Goal: Task Accomplishment & Management: Use online tool/utility

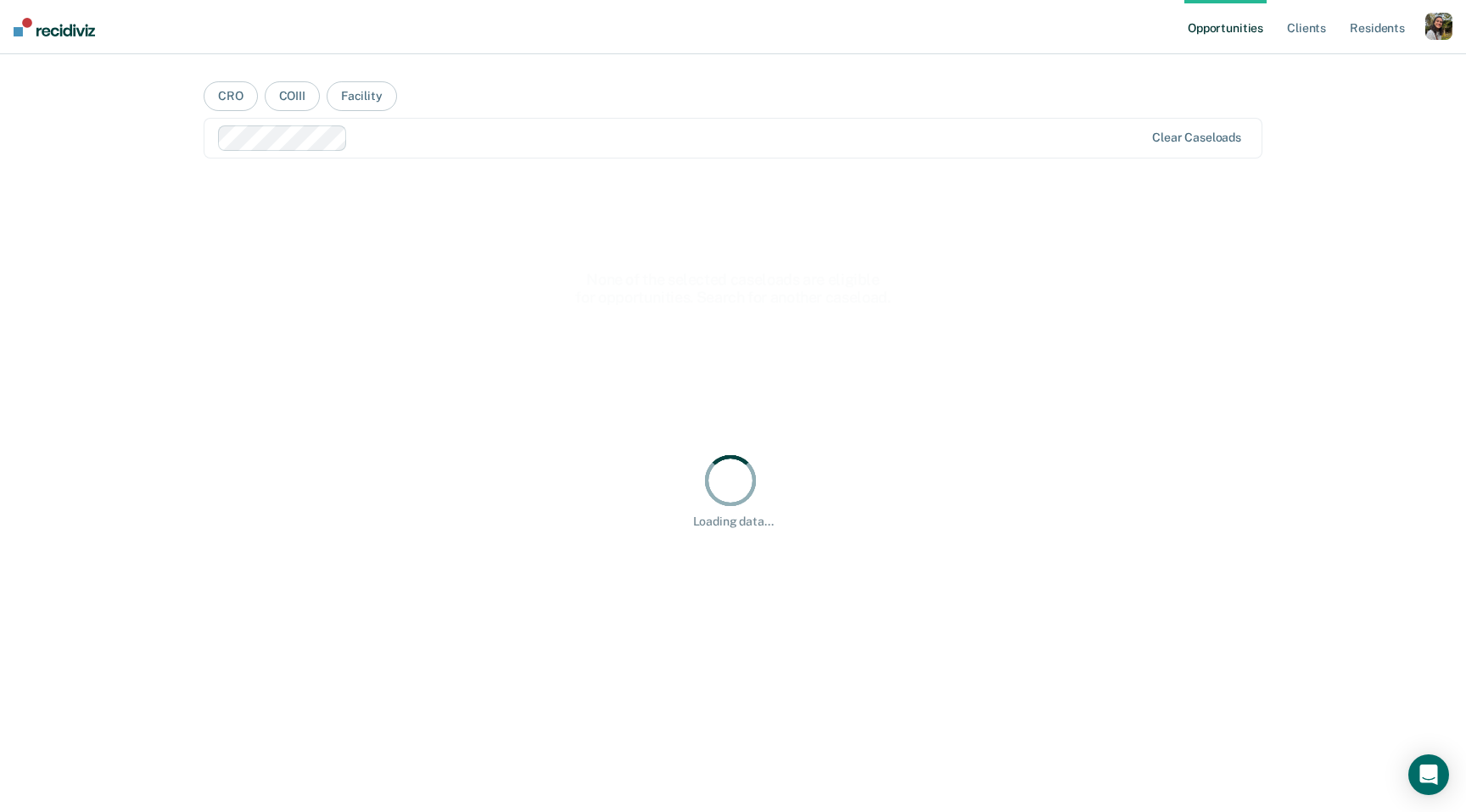
click at [1424, 34] on ul "Opportunities Client s Resident s" at bounding box center [1304, 27] width 241 height 54
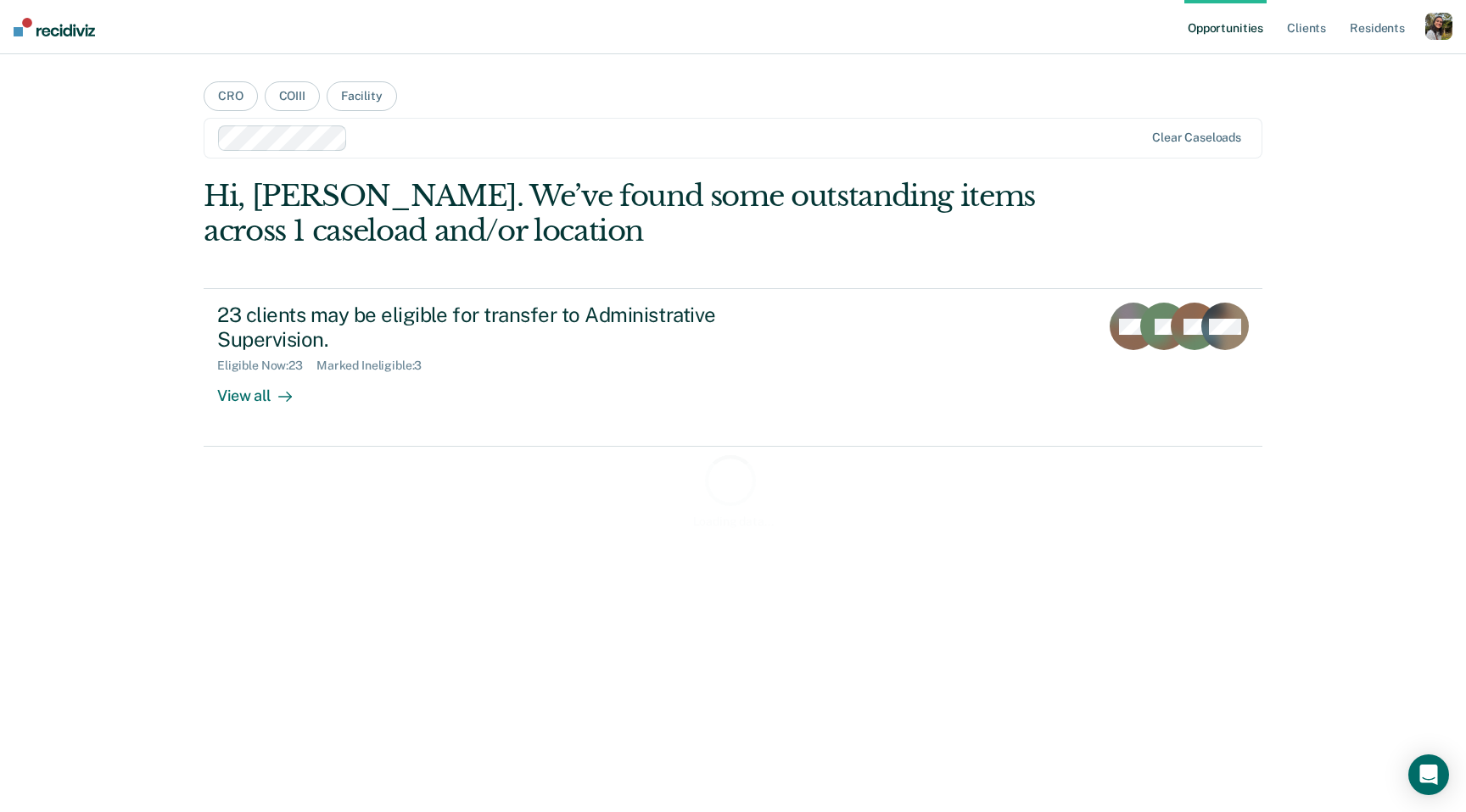
click at [1438, 32] on div "button" at bounding box center [1438, 26] width 27 height 27
click at [1344, 69] on link "Profile" at bounding box center [1370, 69] width 137 height 15
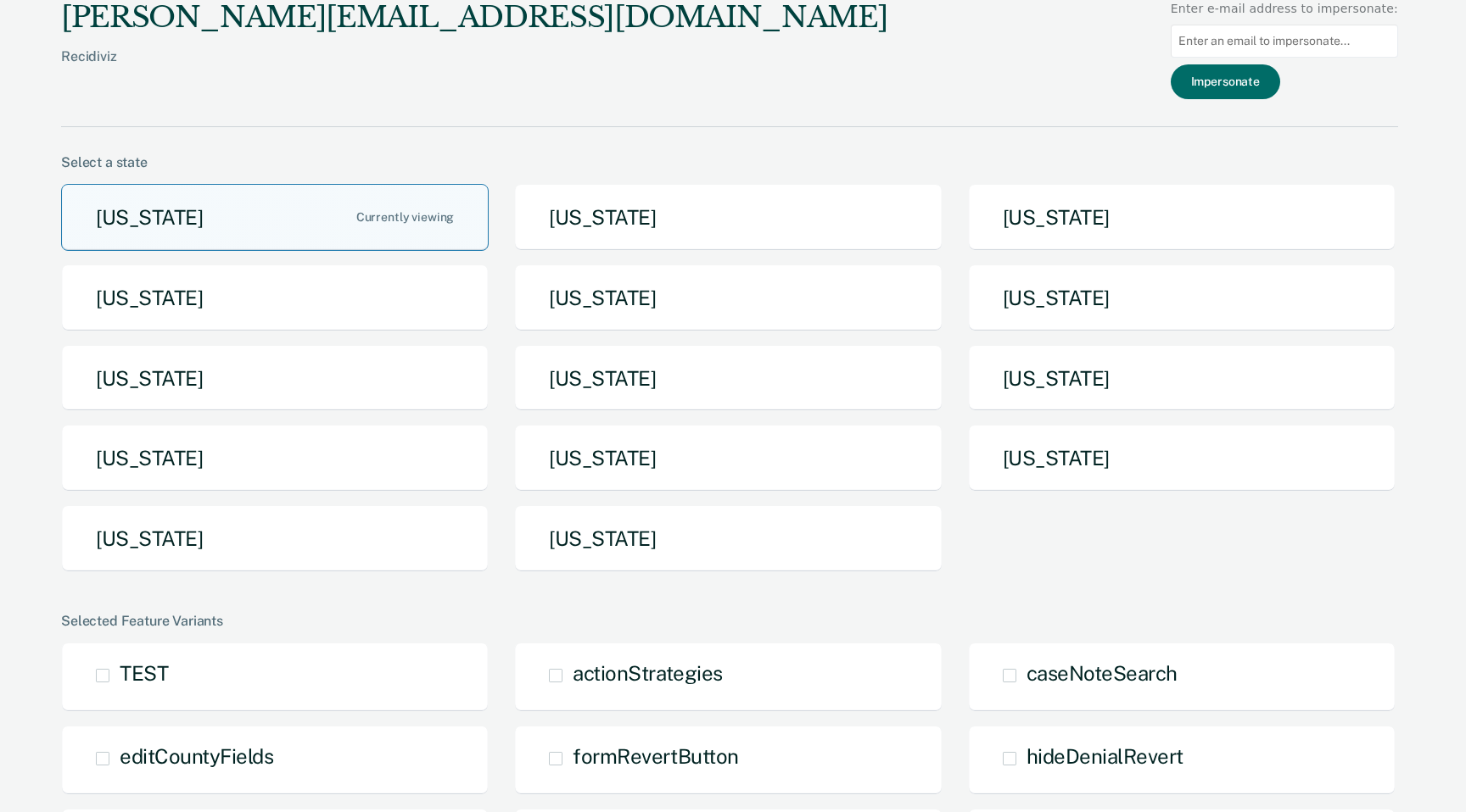
click at [448, 213] on button "[US_STATE]" at bounding box center [274, 217] width 427 height 67
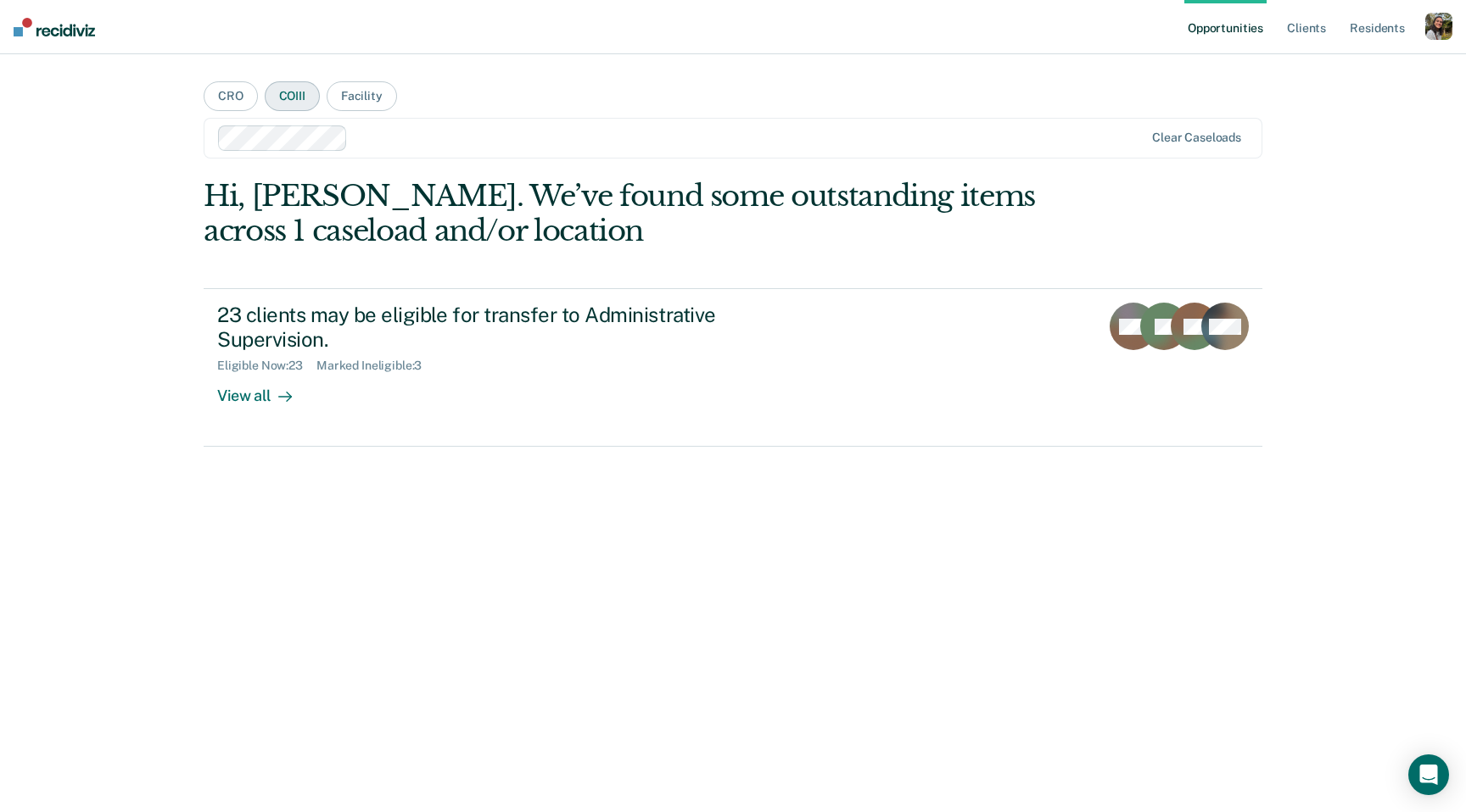
click at [311, 97] on button "COIII" at bounding box center [292, 97] width 55 height 30
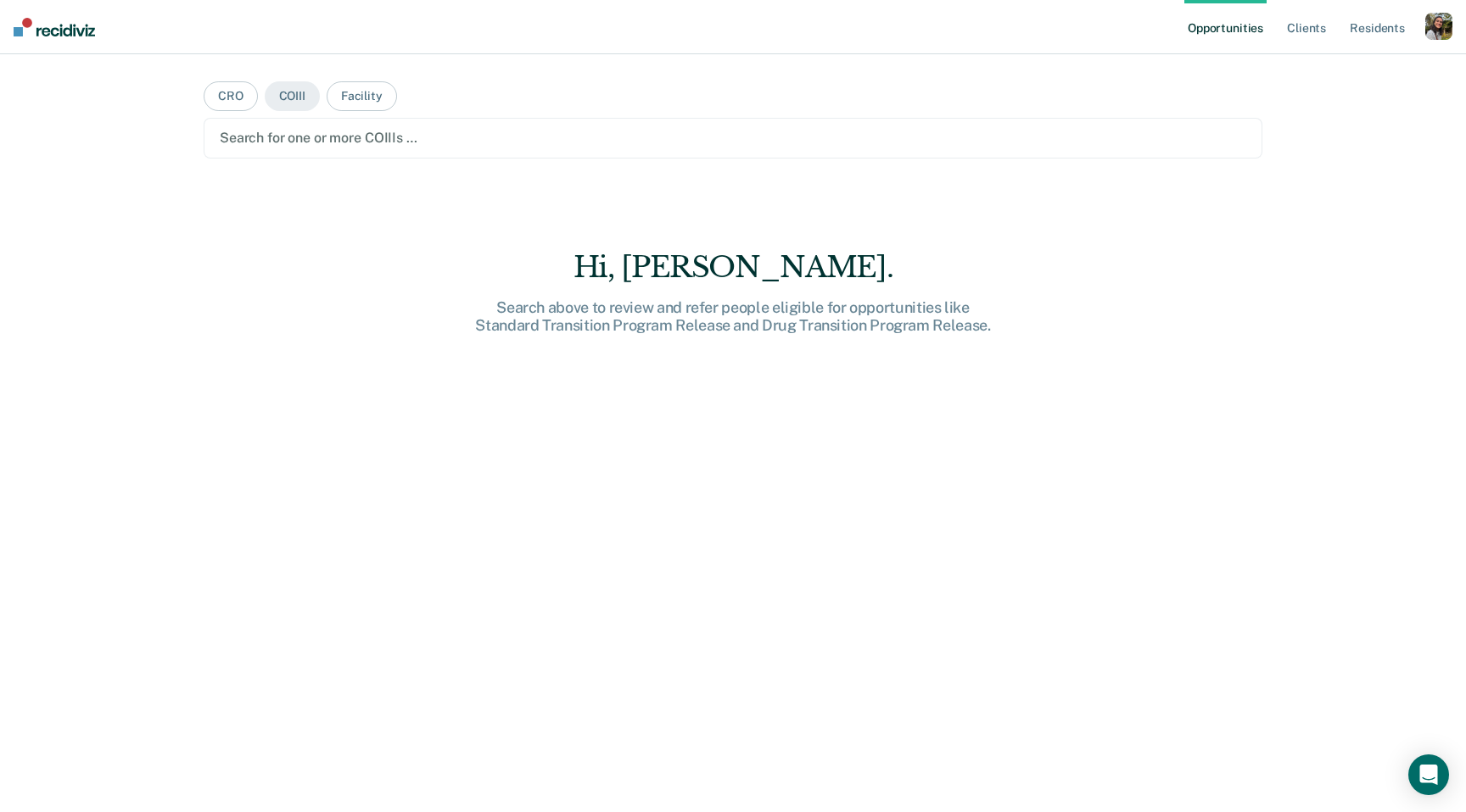
click at [414, 131] on div at bounding box center [732, 138] width 1026 height 19
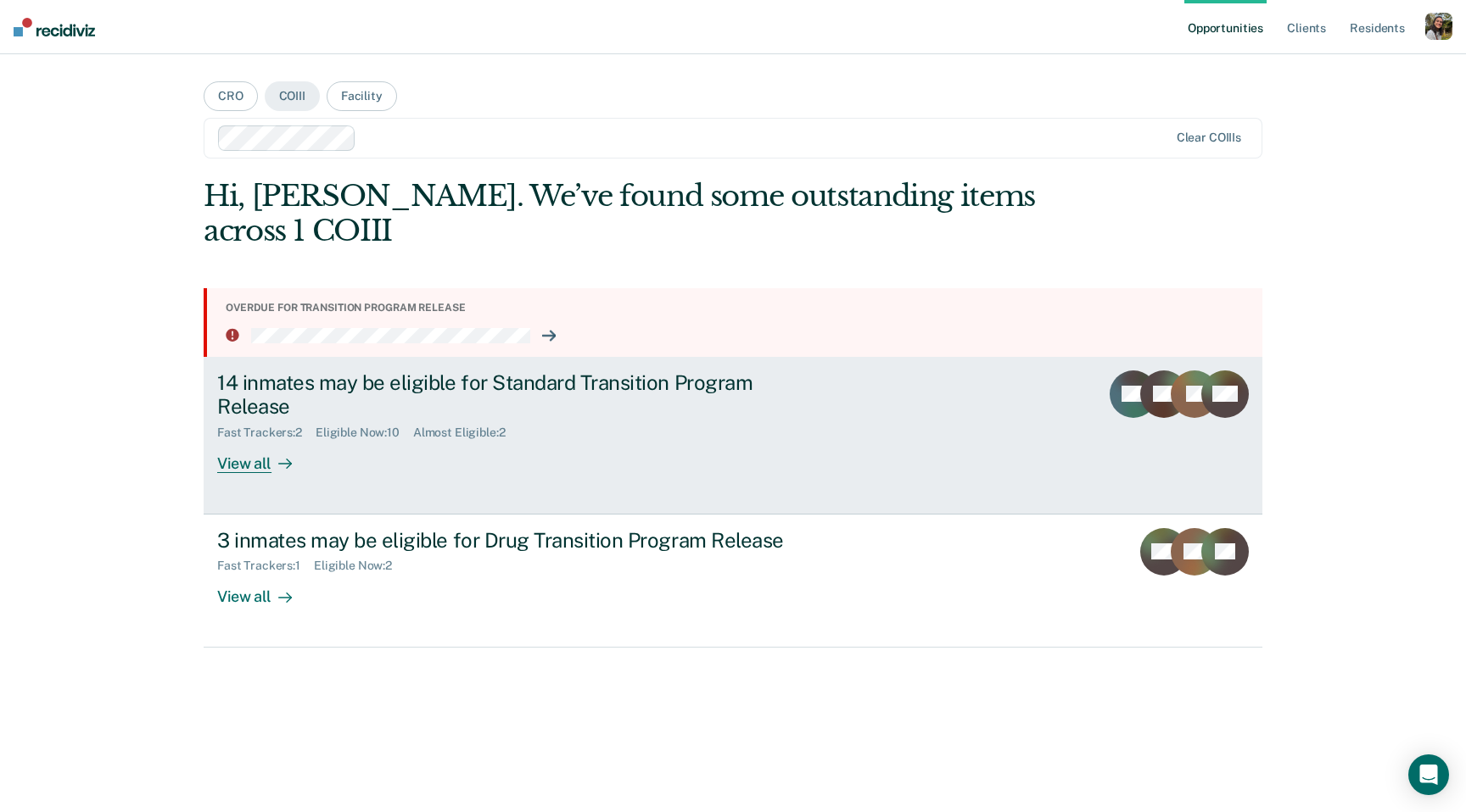
click at [245, 440] on div "View all" at bounding box center [264, 457] width 95 height 33
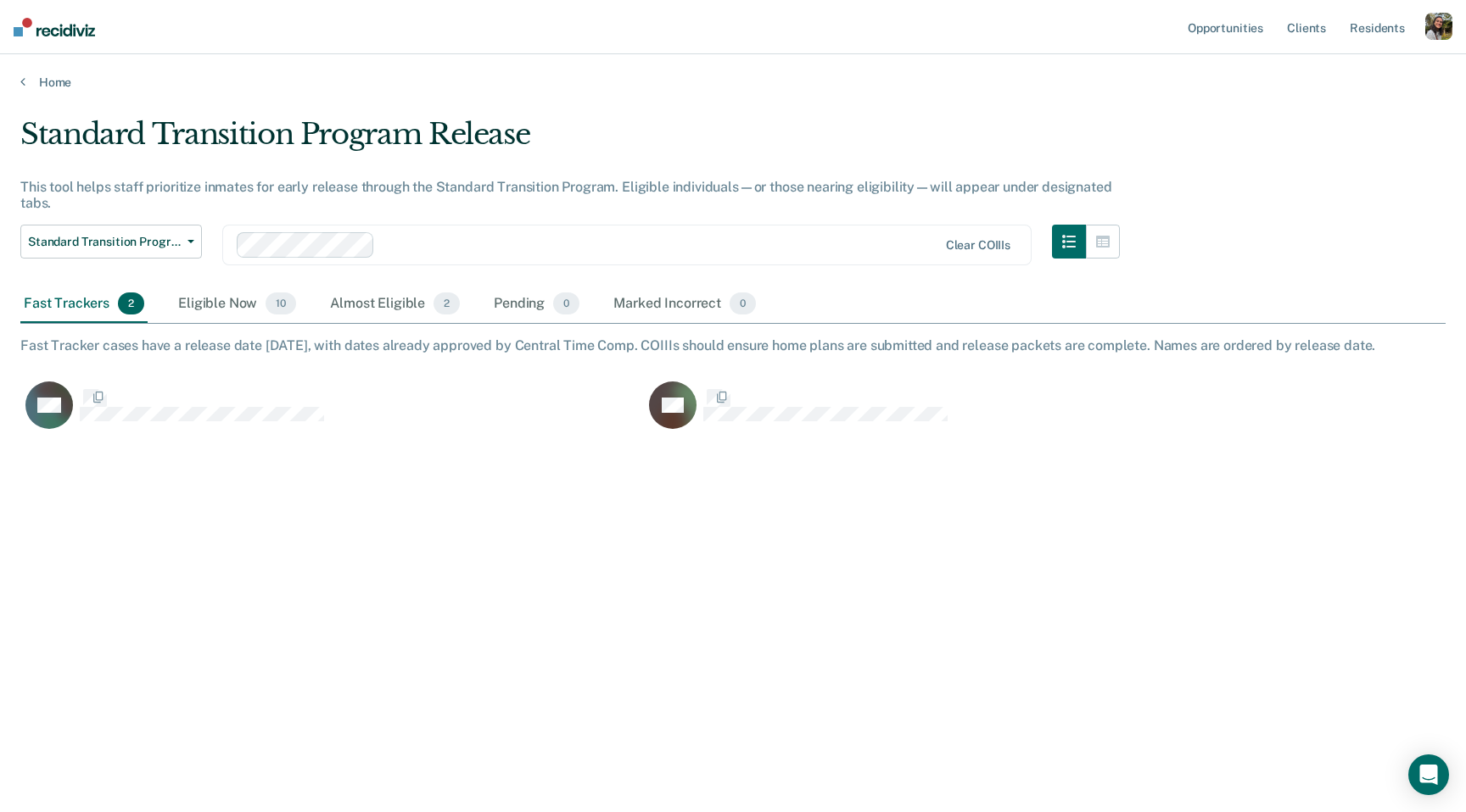
scroll to position [568, 1425]
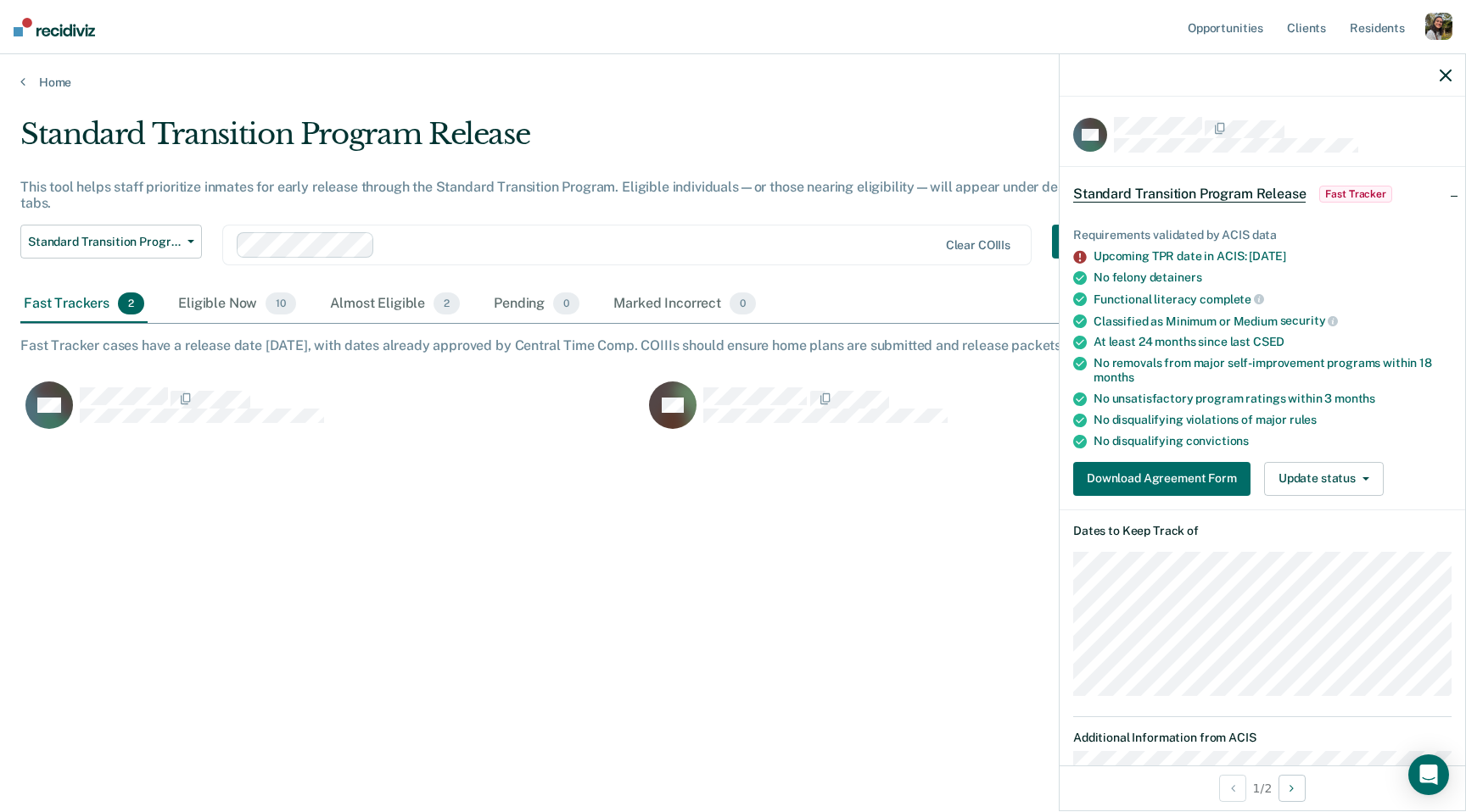
click at [306, 534] on div "Standard Transition Program Release This tool helps staff prioritize inmates fo…" at bounding box center [732, 400] width 1425 height 568
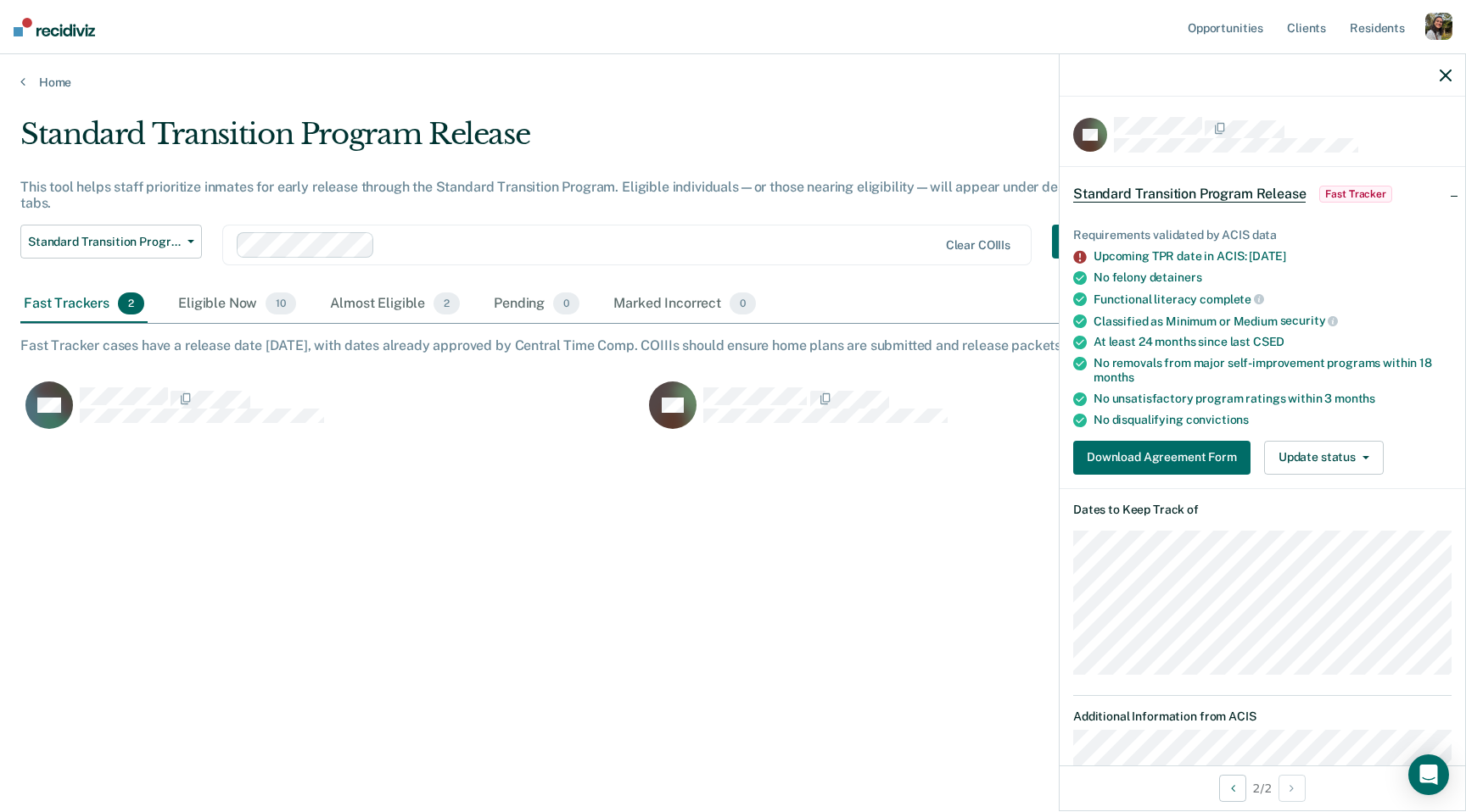
click at [1440, 92] on div at bounding box center [1262, 75] width 406 height 43
click at [1441, 77] on icon "button" at bounding box center [1445, 76] width 12 height 12
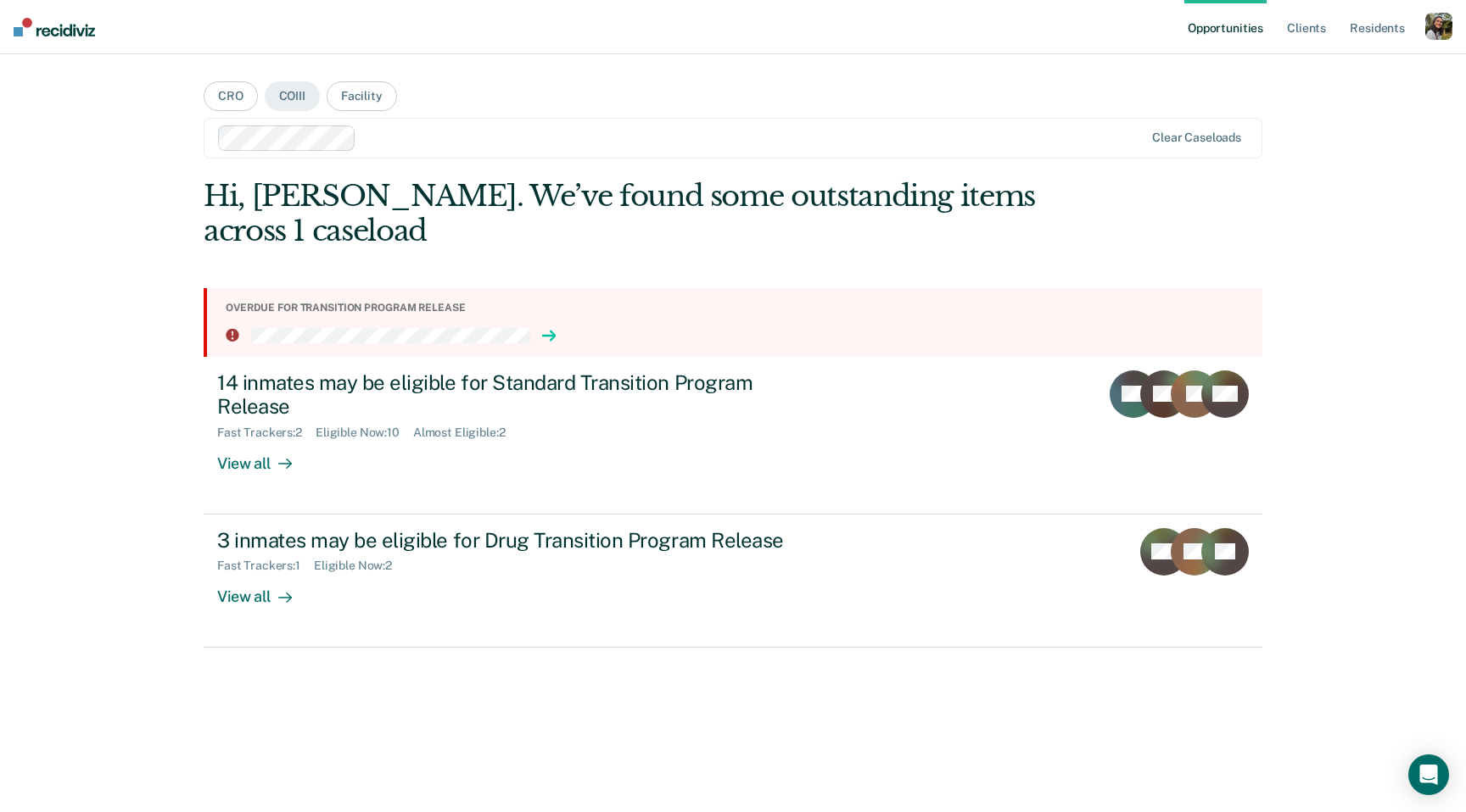
click at [550, 339] on icon at bounding box center [552, 336] width 4 height 10
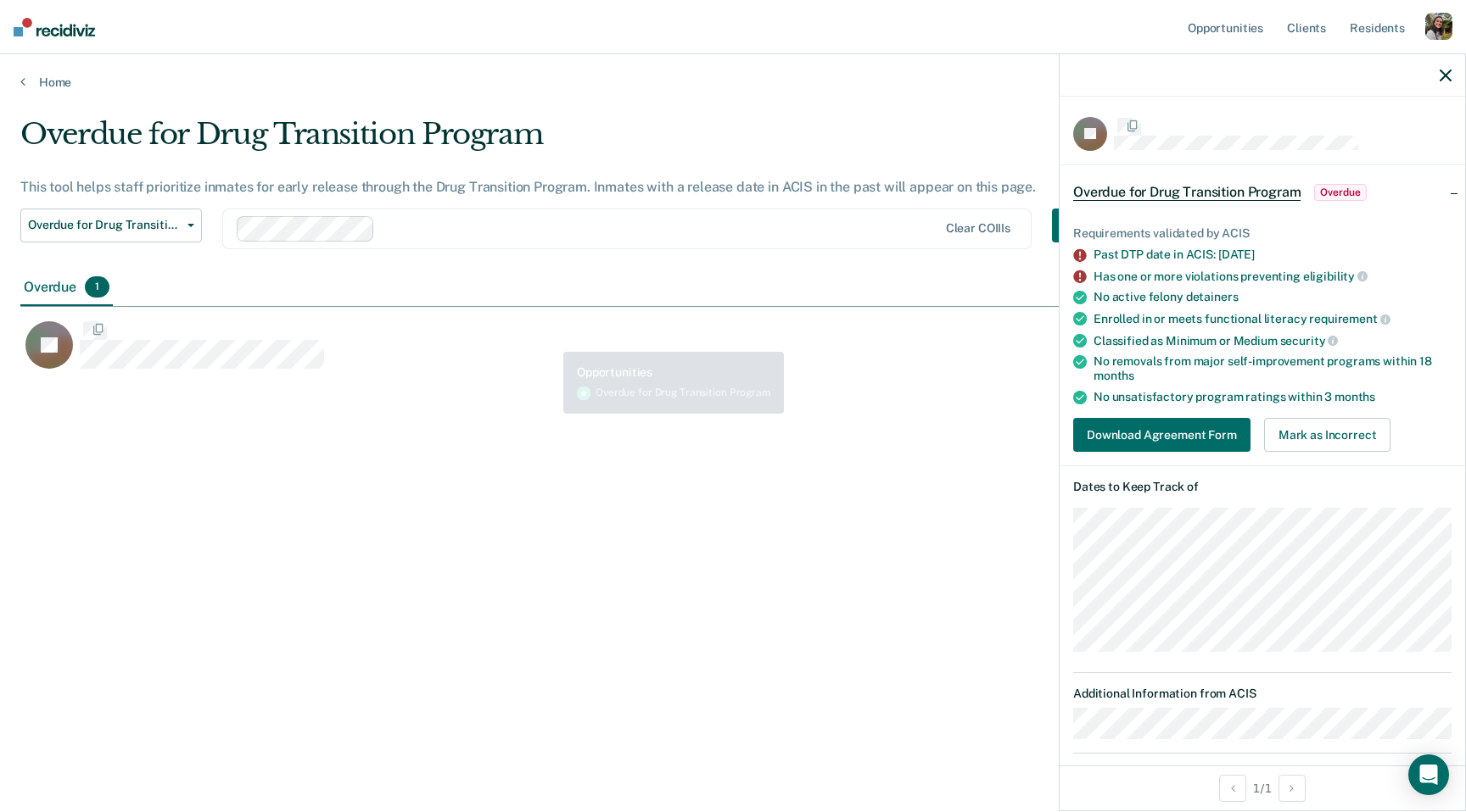
scroll to position [568, 1425]
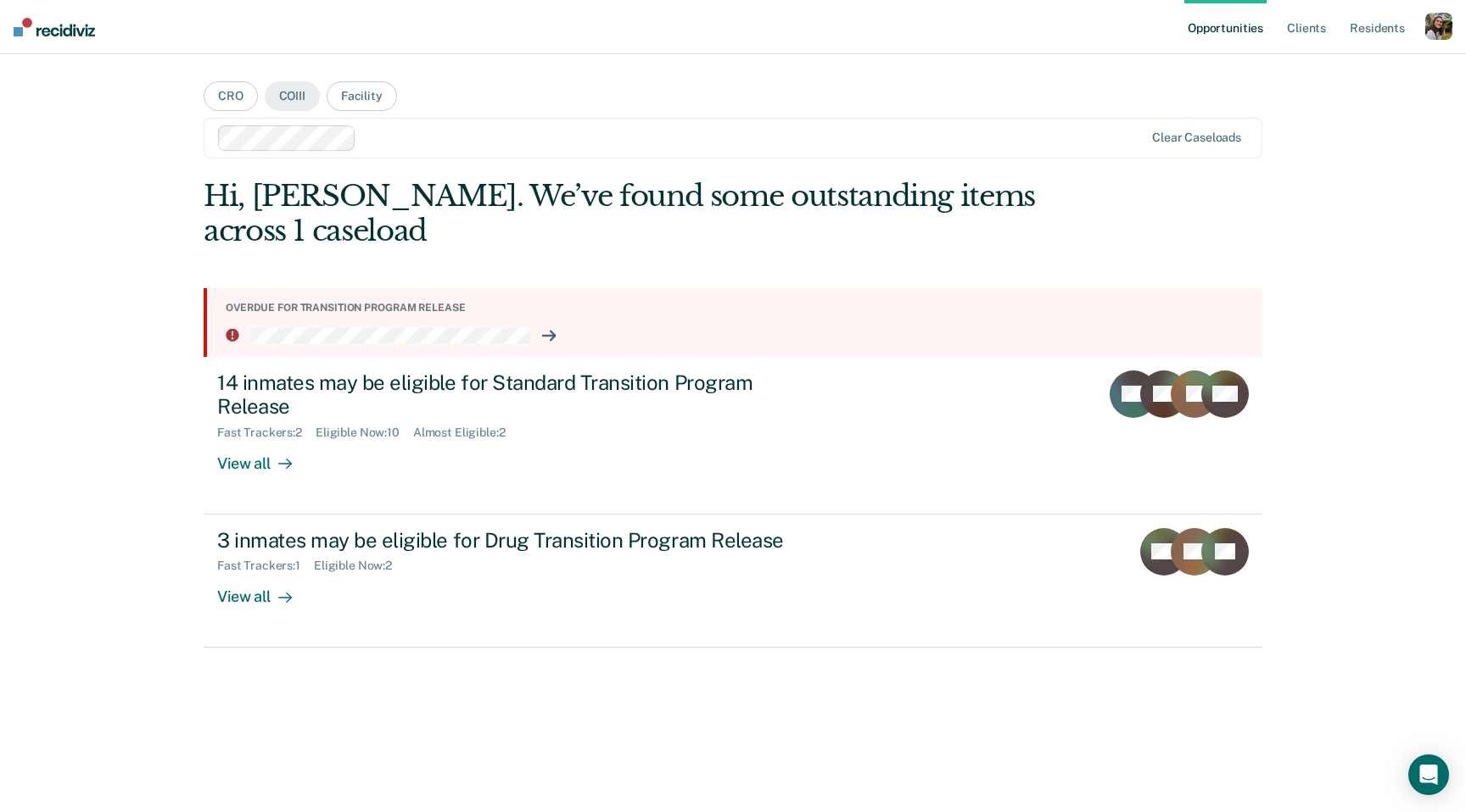
click at [455, 142] on div at bounding box center [753, 138] width 780 height 19
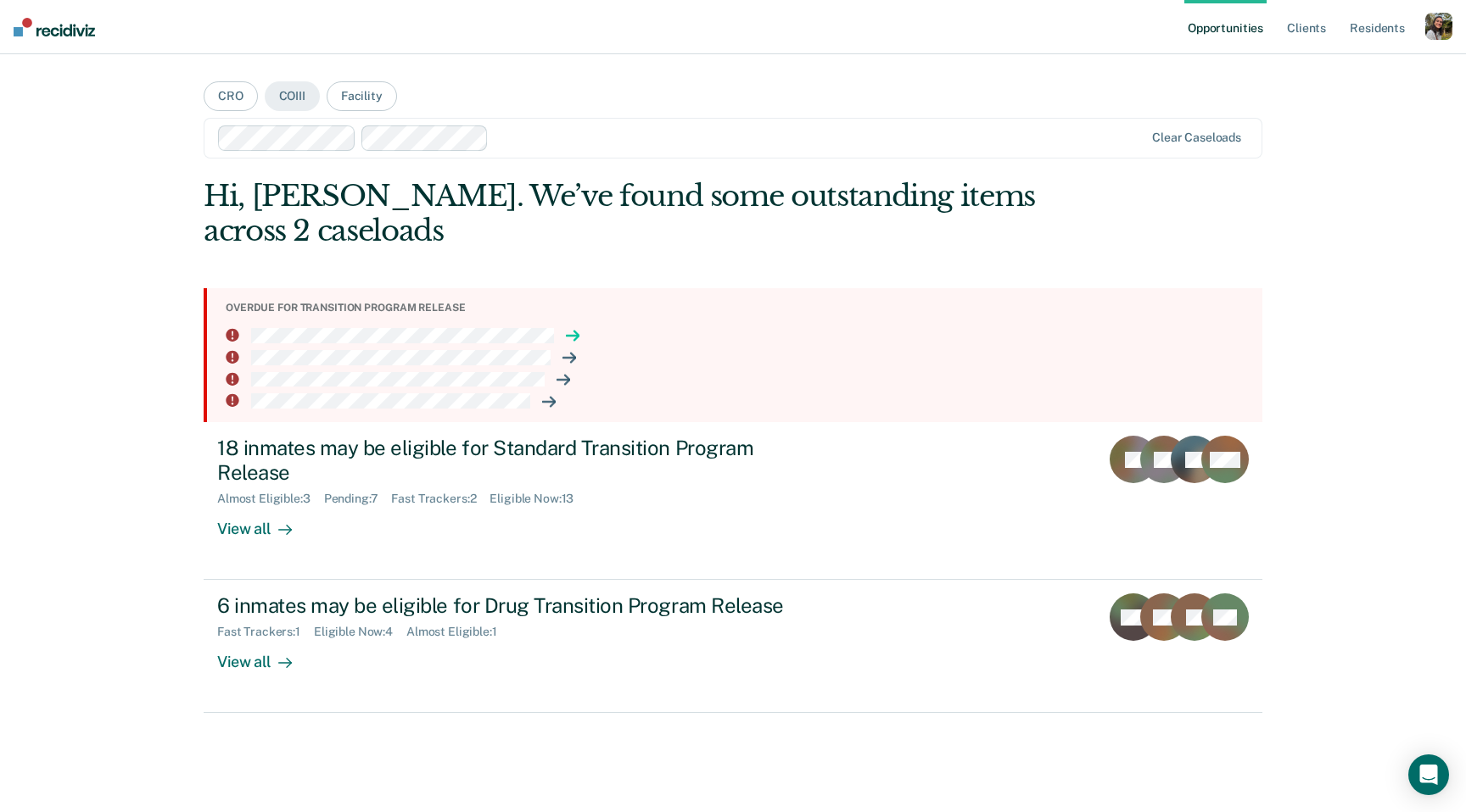
click at [573, 338] on icon at bounding box center [573, 336] width 14 height 14
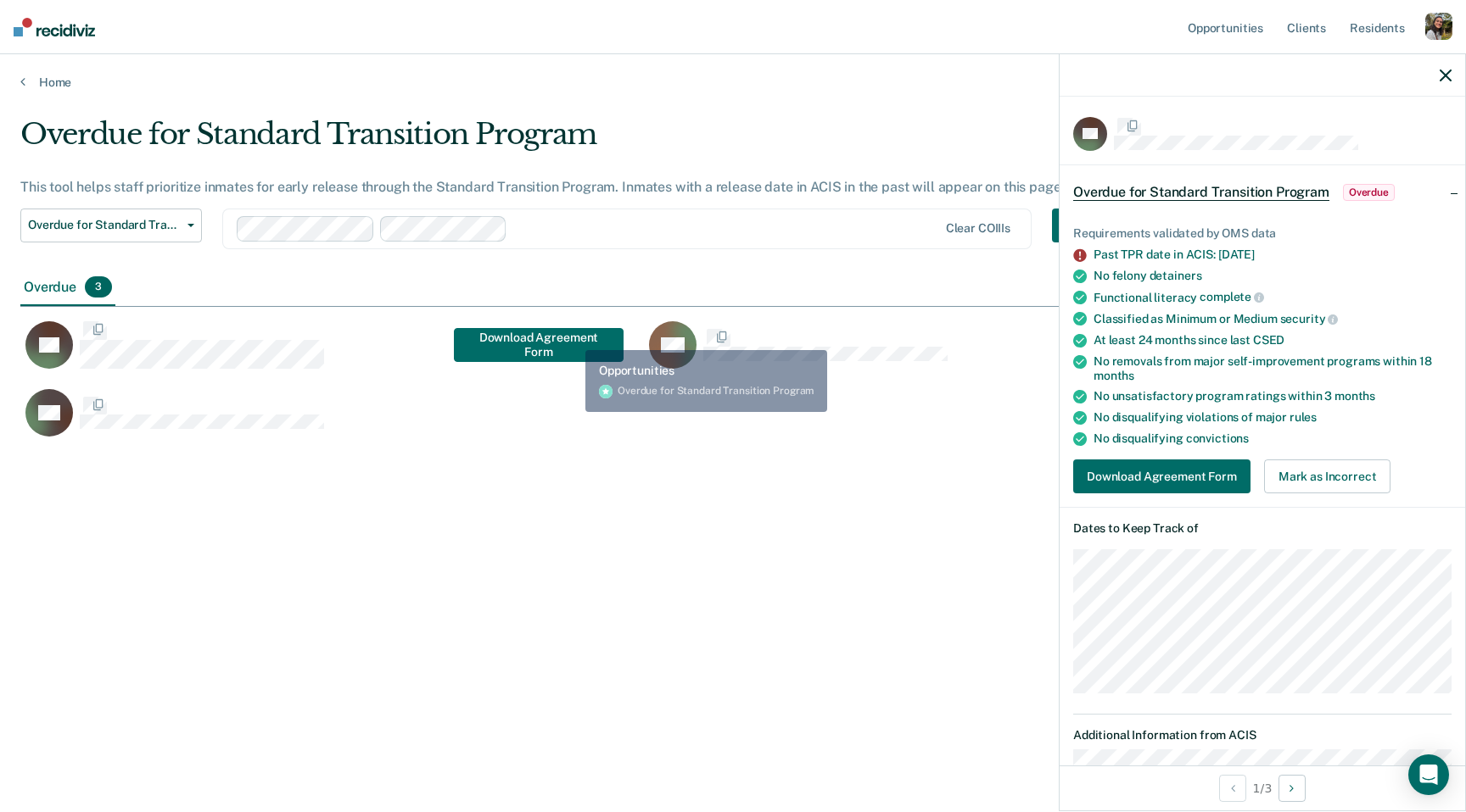
scroll to position [568, 1425]
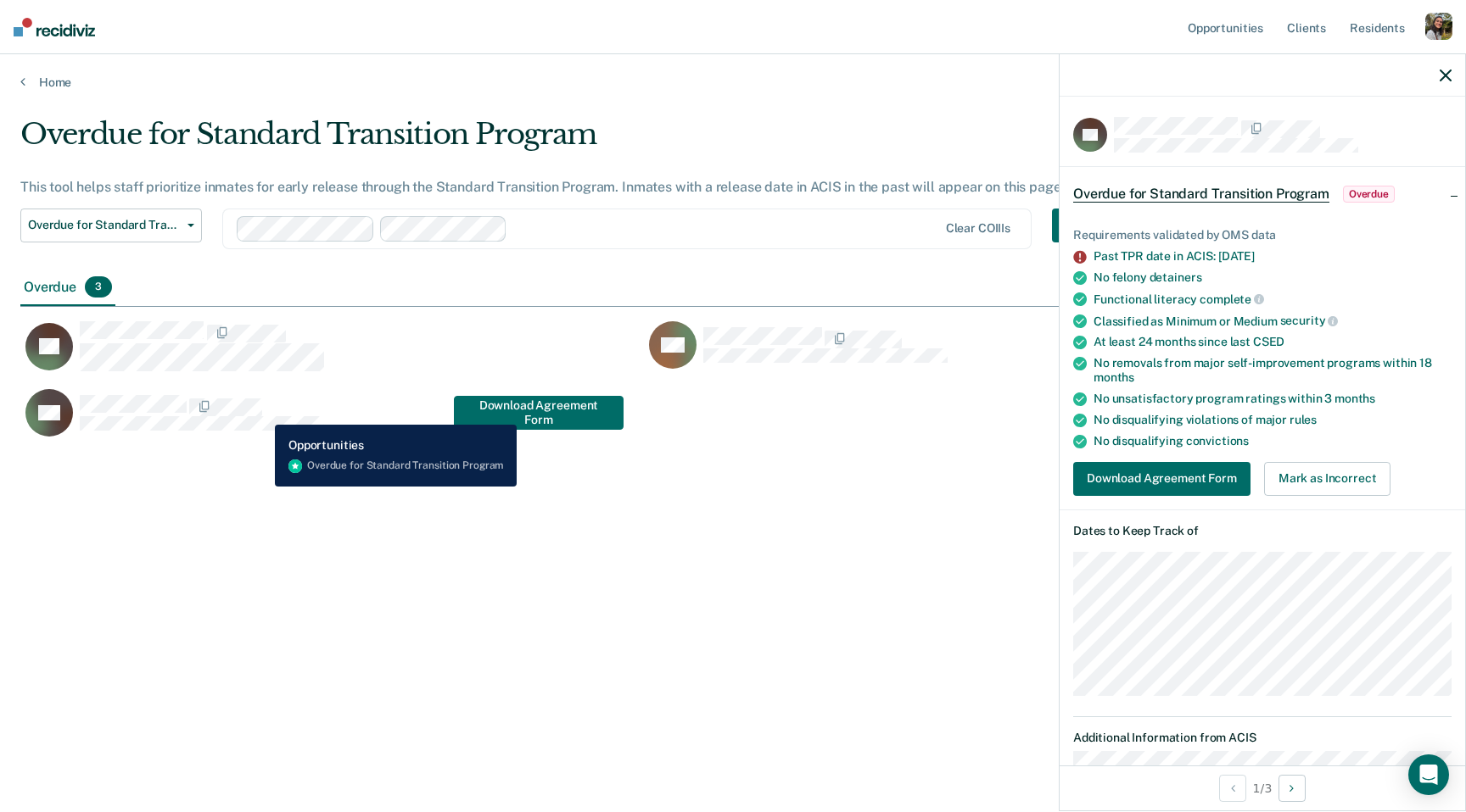
click at [262, 412] on div "CaseloadOpportunityCell-2249180" at bounding box center [202, 406] width 245 height 22
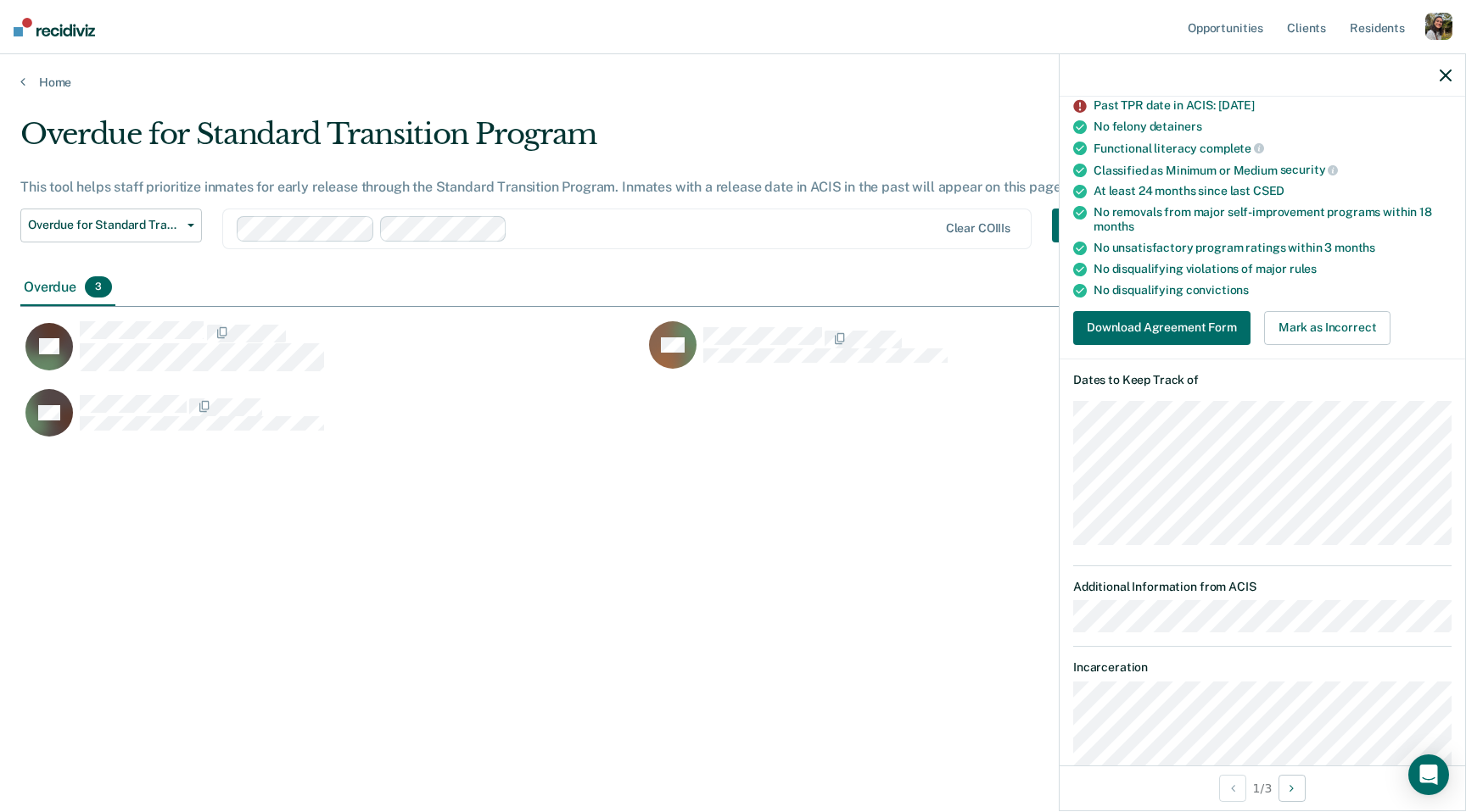
scroll to position [207, 0]
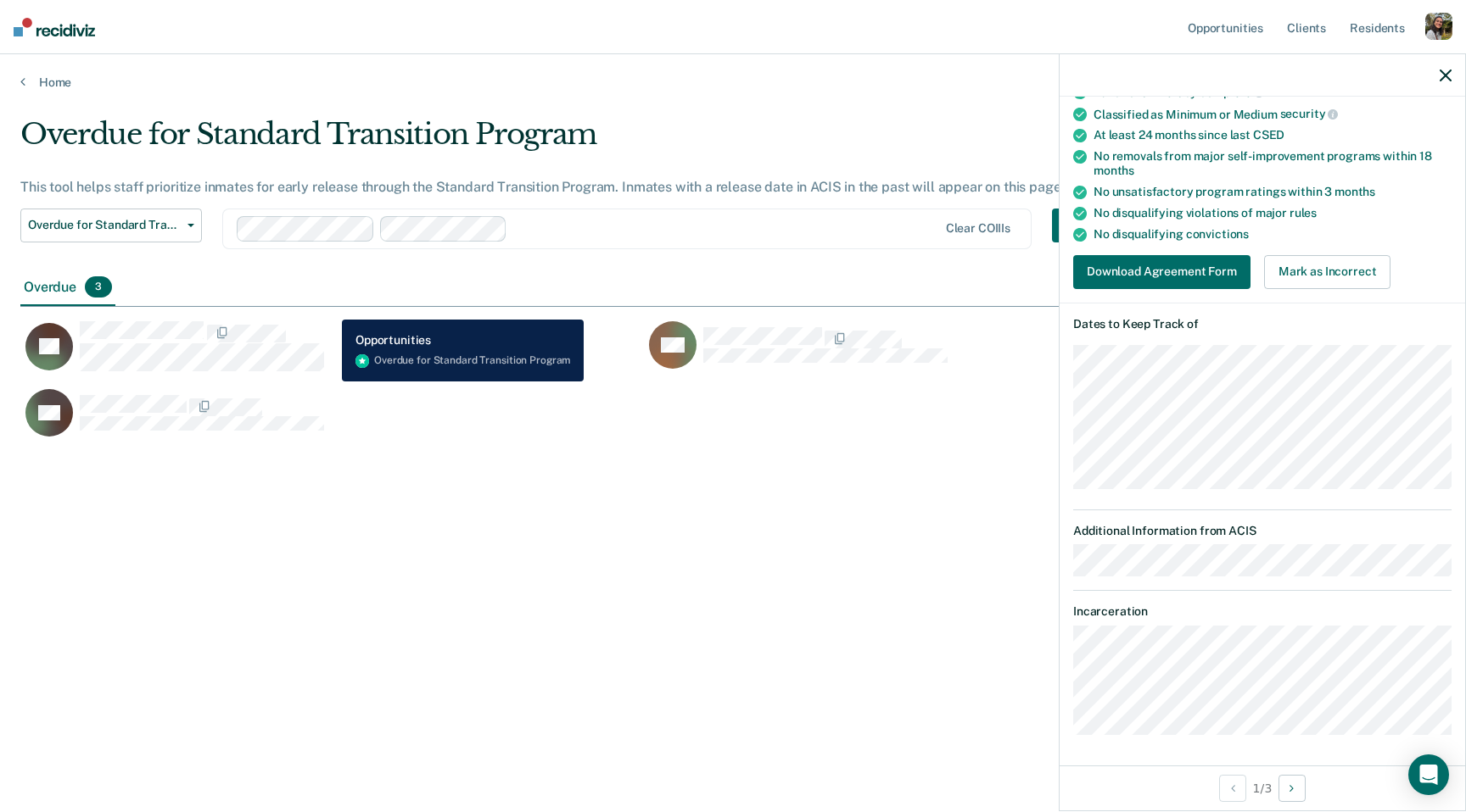
click at [768, 413] on div "RG" at bounding box center [643, 422] width 1247 height 68
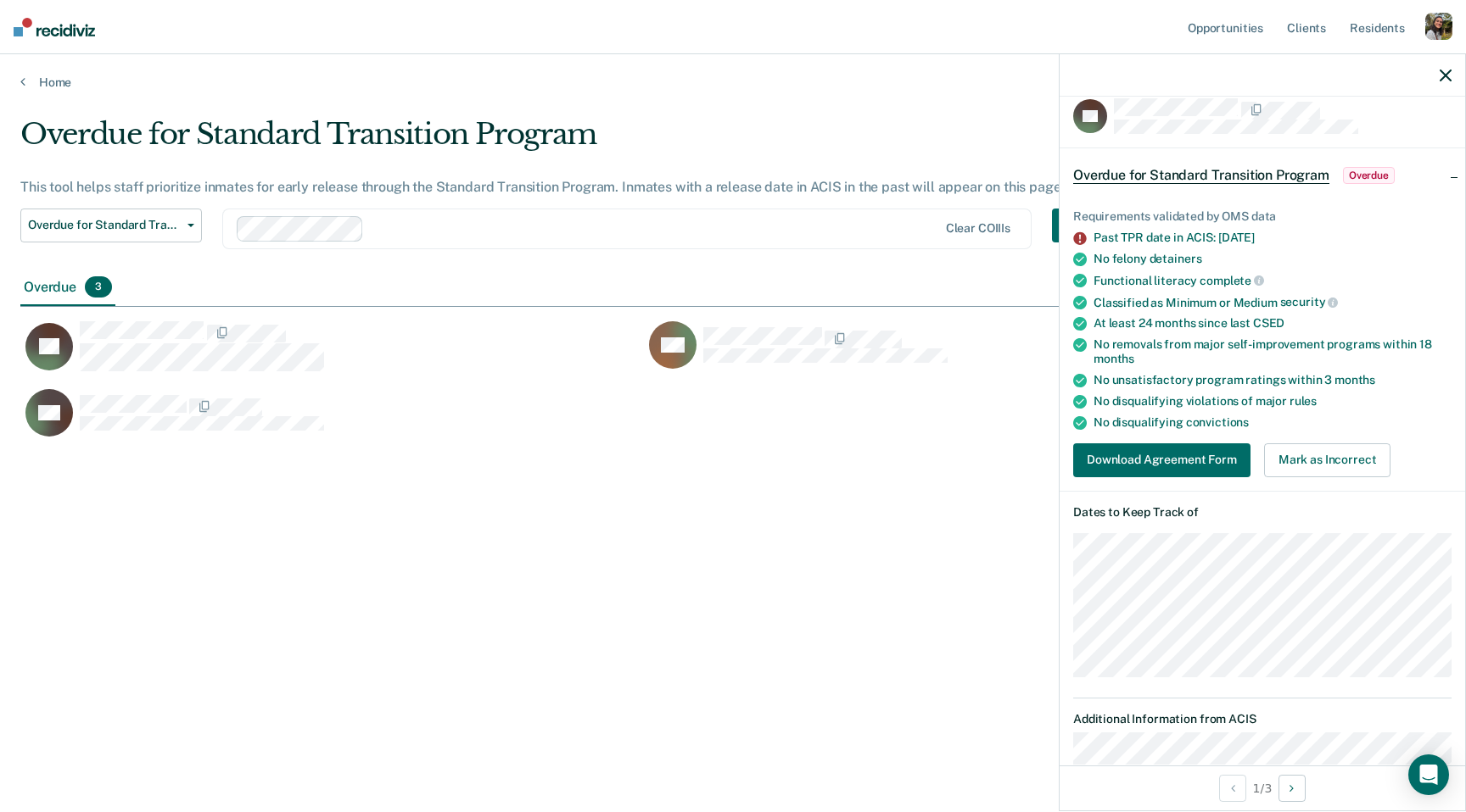
scroll to position [0, 0]
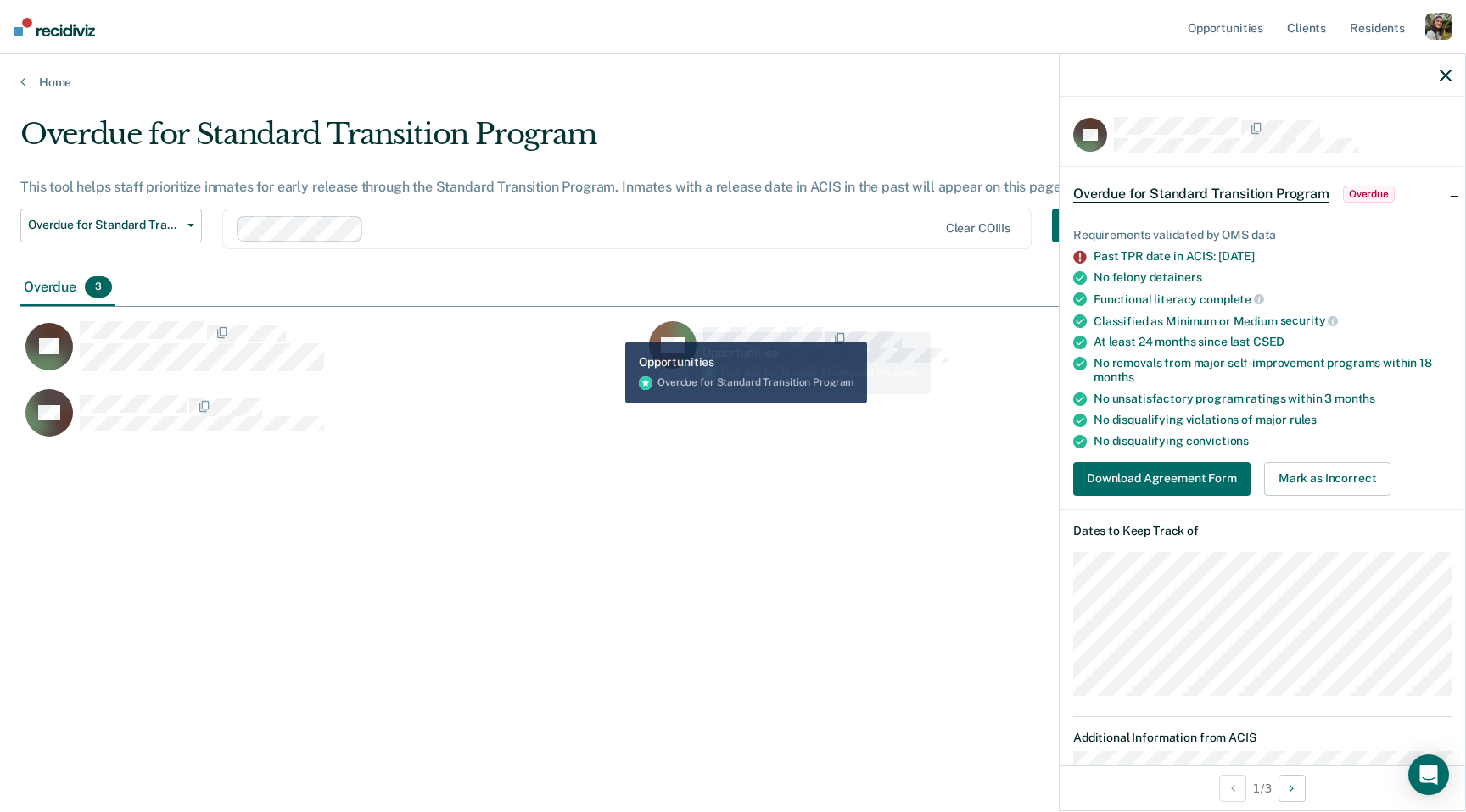
click at [699, 315] on div "AV OH Download Agreement Form RG" at bounding box center [643, 375] width 1247 height 136
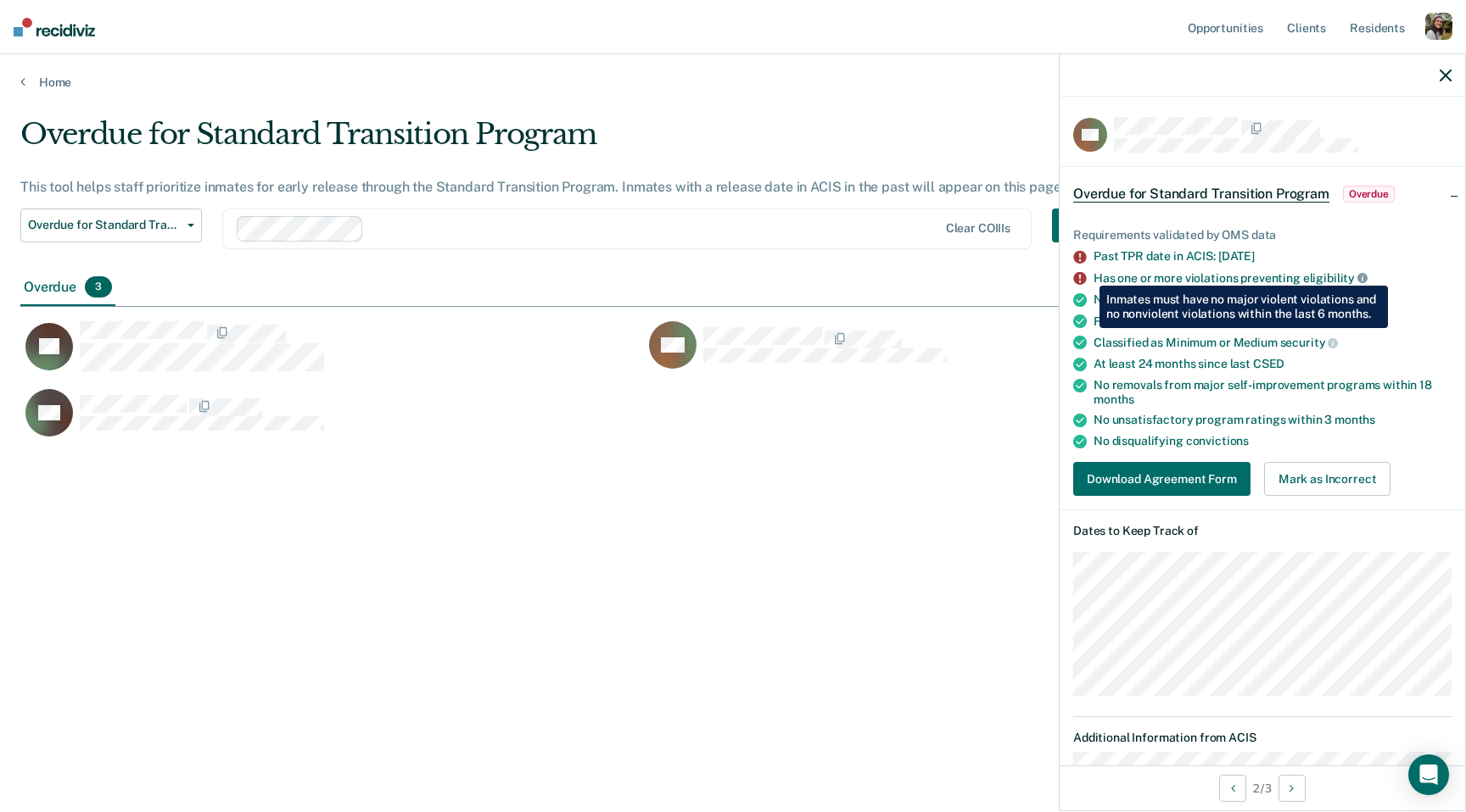
click at [1358, 273] on icon at bounding box center [1362, 278] width 10 height 10
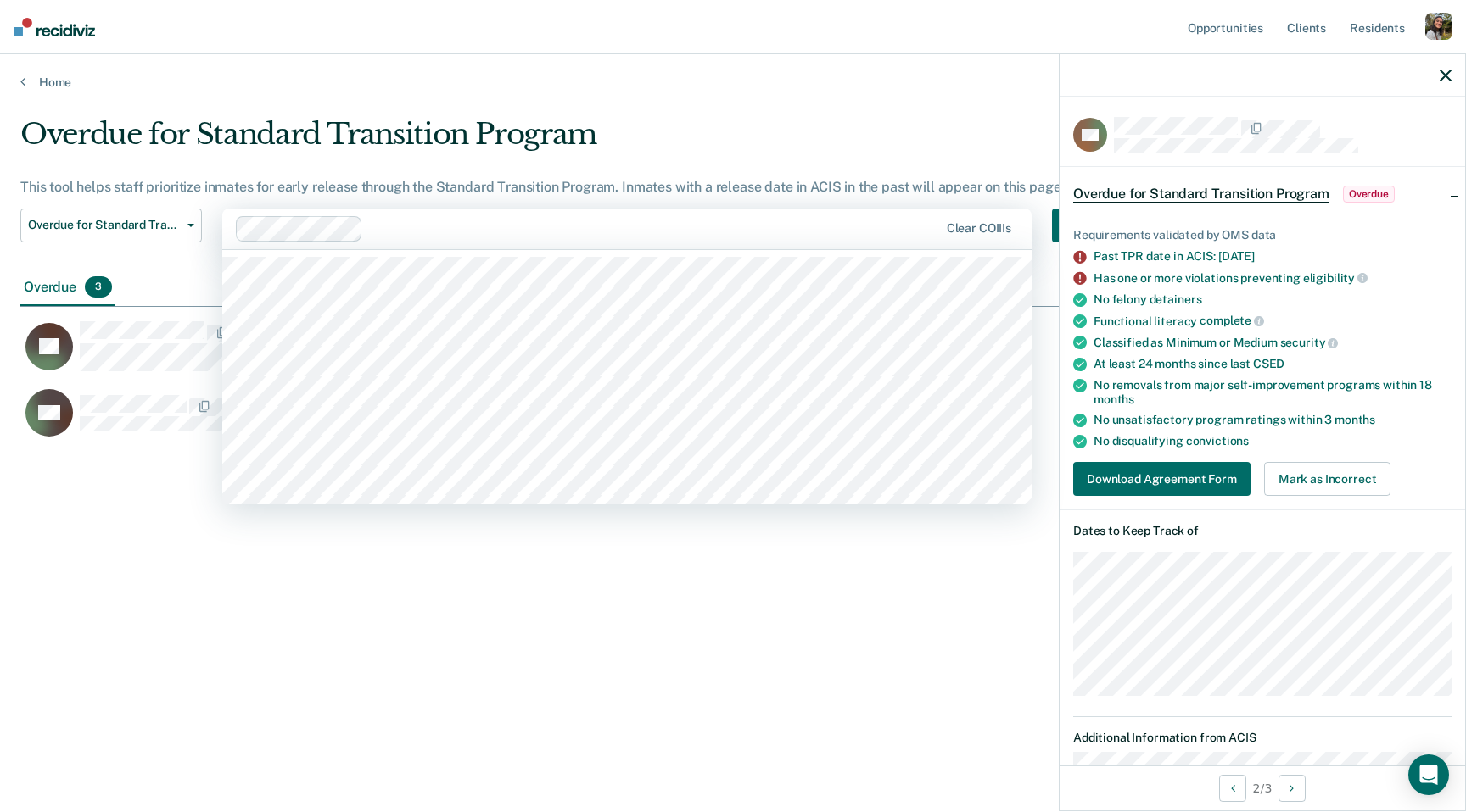
click at [376, 239] on div at bounding box center [588, 228] width 704 height 25
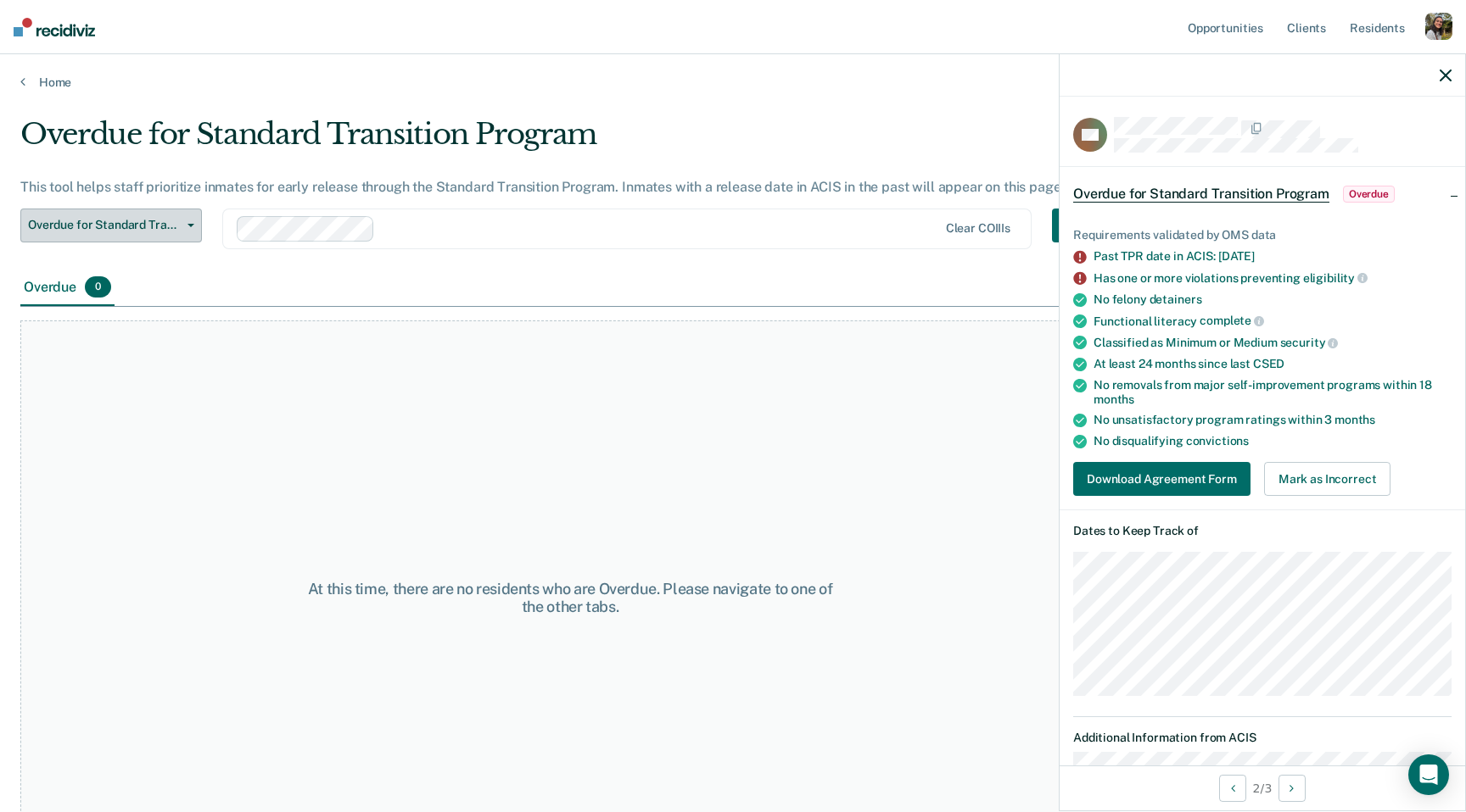
click at [169, 213] on button "Overdue for Standard Transition Program" at bounding box center [111, 225] width 182 height 34
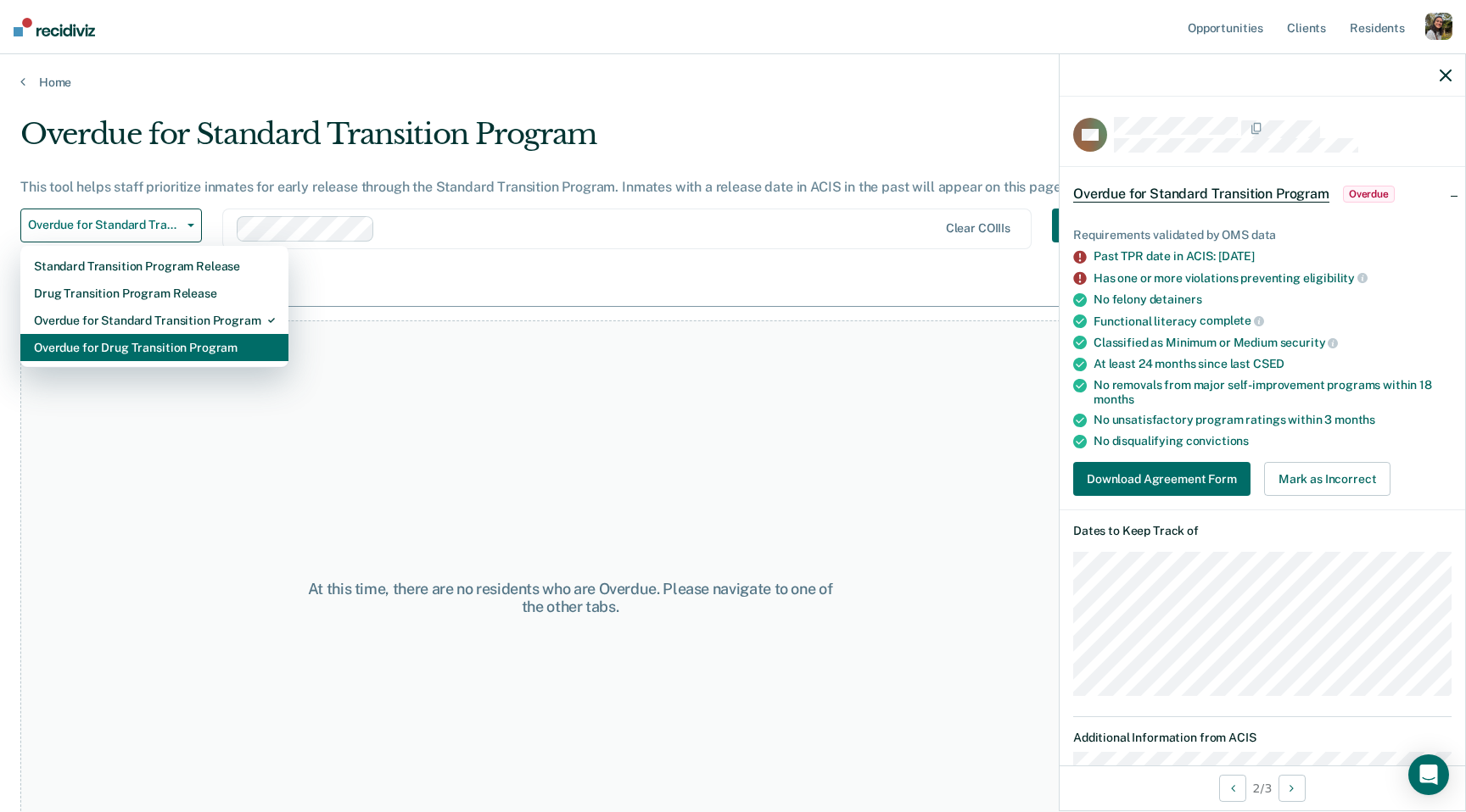
click at [155, 349] on div "Overdue for Drug Transition Program" at bounding box center [154, 347] width 241 height 27
